Goal: Use online tool/utility: Use online tool/utility

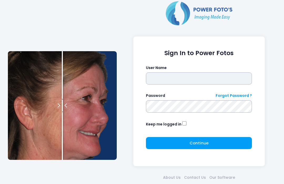
type input "**********"
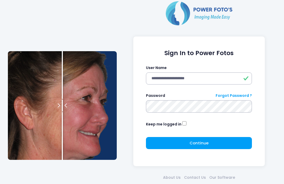
click button "submit" at bounding box center [0, 0] width 0 height 0
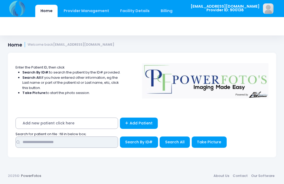
click at [76, 147] on input "text" at bounding box center [67, 142] width 102 height 11
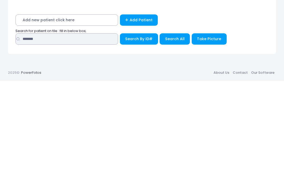
type input "*******"
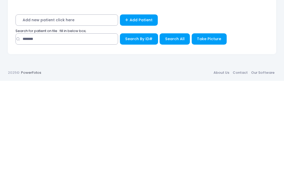
click at [172, 140] on span "Search All" at bounding box center [174, 142] width 19 height 5
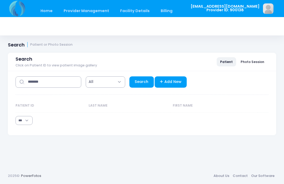
select select "***"
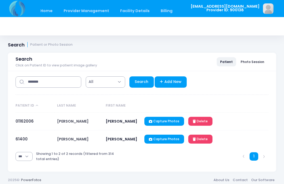
click at [17, 142] on link "61400" at bounding box center [22, 139] width 12 height 6
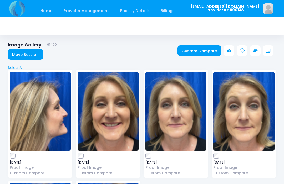
click at [195, 50] on link "Custom Compare" at bounding box center [199, 50] width 44 height 11
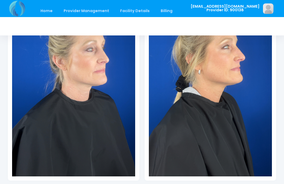
scroll to position [130, 0]
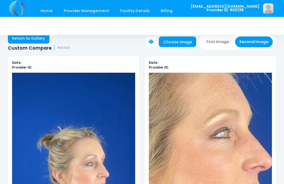
scroll to position [0, 0]
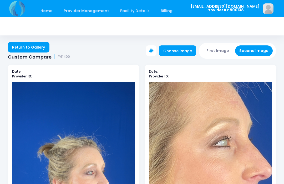
click at [219, 51] on button "First Image" at bounding box center [217, 50] width 31 height 11
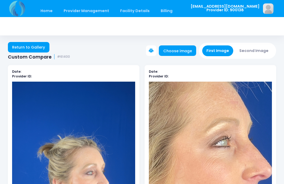
click at [182, 50] on link "Choose image" at bounding box center [177, 50] width 37 height 11
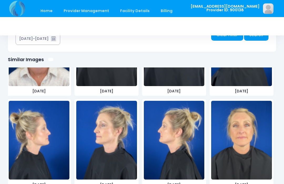
scroll to position [920, 0]
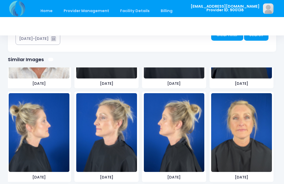
click at [51, 137] on img at bounding box center [39, 132] width 61 height 79
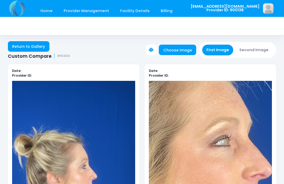
scroll to position [0, 0]
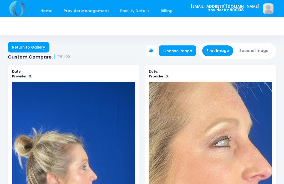
click at [176, 47] on link "Choose image" at bounding box center [177, 50] width 37 height 11
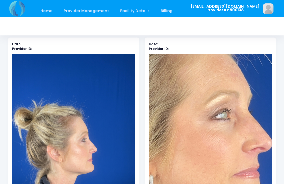
click at [254, 39] on img at bounding box center [180, 168] width 326 height 579
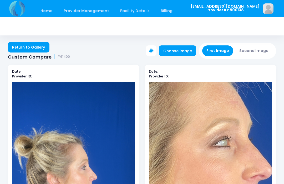
click at [255, 50] on button "Second Image" at bounding box center [254, 50] width 38 height 11
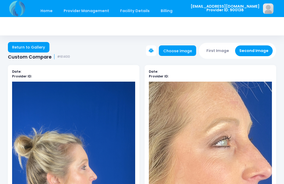
click at [179, 49] on link "Choose image" at bounding box center [177, 50] width 37 height 11
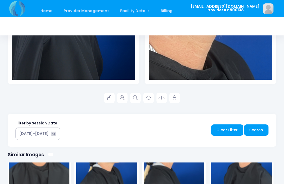
scroll to position [220, 0]
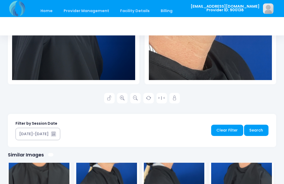
click at [185, 179] on img at bounding box center [174, 154] width 61 height 79
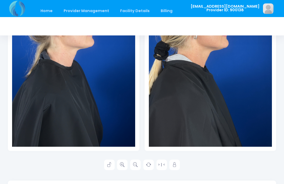
scroll to position [153, 0]
click at [123, 165] on icon at bounding box center [122, 165] width 5 height 5
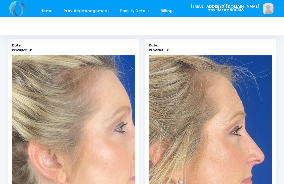
scroll to position [0, 0]
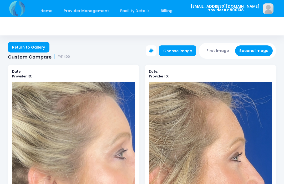
click at [220, 50] on button "First Image" at bounding box center [217, 50] width 31 height 11
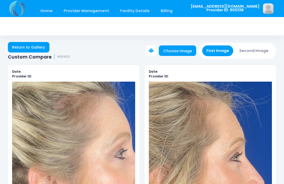
click at [180, 51] on link "Choose image" at bounding box center [177, 50] width 37 height 11
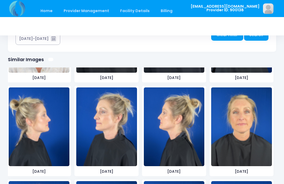
scroll to position [925, 0]
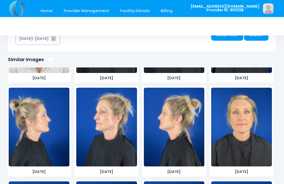
click at [109, 134] on img at bounding box center [106, 127] width 61 height 79
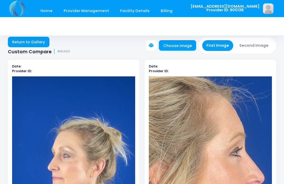
scroll to position [4, 0]
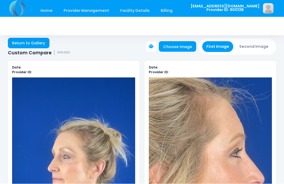
click at [258, 47] on button "Second Image" at bounding box center [254, 47] width 38 height 11
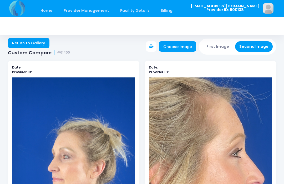
click at [181, 45] on link "Choose image" at bounding box center [177, 47] width 37 height 11
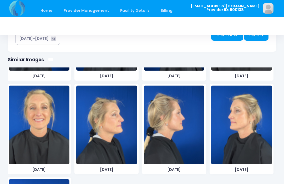
scroll to position [1026, 0]
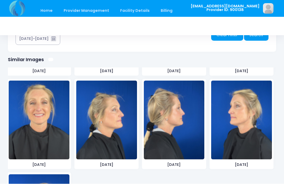
click at [251, 118] on img at bounding box center [241, 120] width 61 height 79
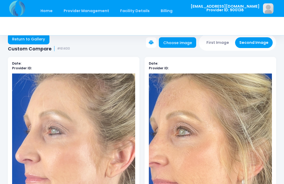
scroll to position [4, 0]
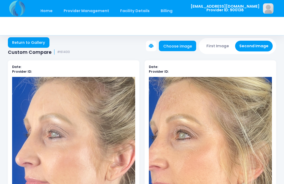
click at [219, 44] on button "First Image" at bounding box center [217, 46] width 31 height 11
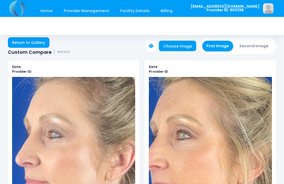
click at [184, 48] on link "Choose image" at bounding box center [177, 46] width 37 height 11
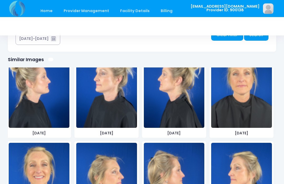
scroll to position [947, 0]
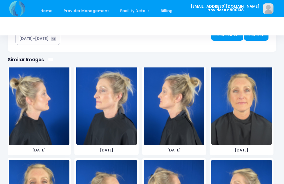
click at [177, 128] on img at bounding box center [174, 105] width 61 height 79
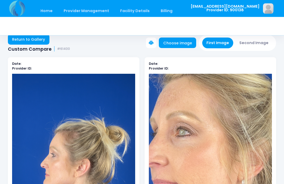
click at [254, 43] on button "Second Image" at bounding box center [254, 43] width 38 height 11
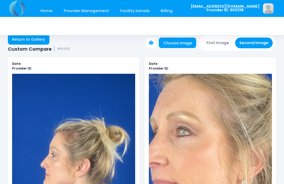
click at [185, 45] on link "Choose image" at bounding box center [177, 43] width 37 height 11
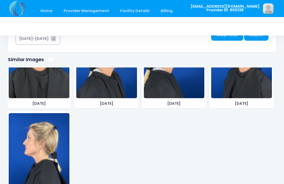
scroll to position [1087, 0]
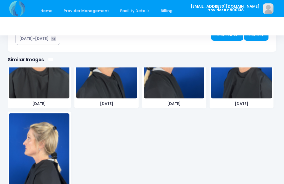
click at [45, 142] on img at bounding box center [39, 152] width 61 height 79
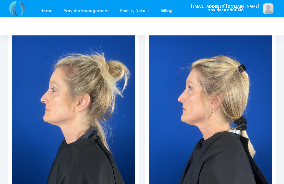
scroll to position [74, 0]
